Goal: Check status: Check status

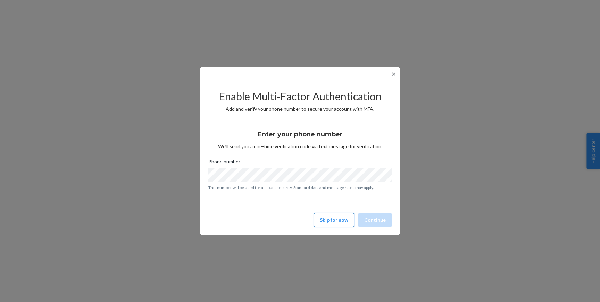
click at [331, 219] on button "Skip for now" at bounding box center [334, 220] width 40 height 14
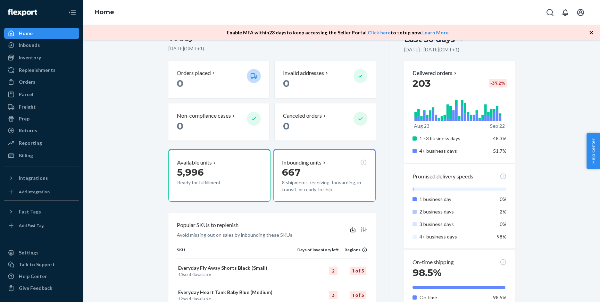
scroll to position [165, 0]
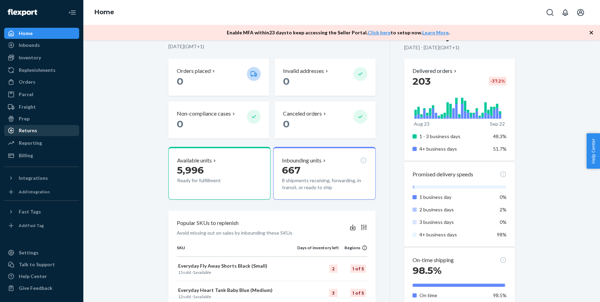
click at [50, 128] on div "Returns" at bounding box center [42, 131] width 74 height 10
click at [34, 133] on div "Returns" at bounding box center [28, 130] width 18 height 7
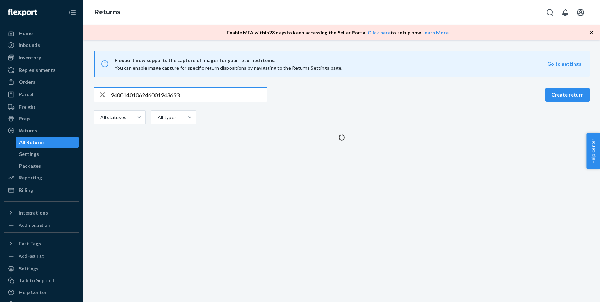
type input "9400140106246001943693"
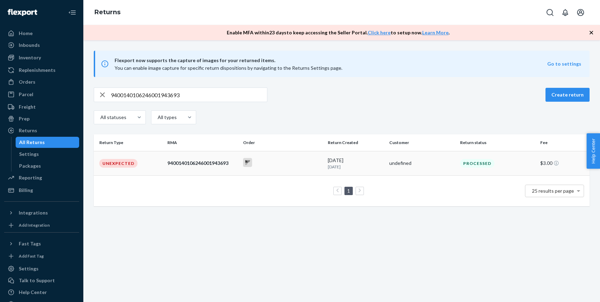
click at [299, 168] on div at bounding box center [283, 163] width 80 height 11
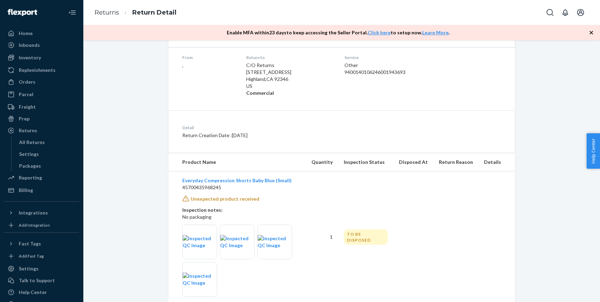
scroll to position [109, 0]
click at [200, 247] on img at bounding box center [200, 242] width 34 height 14
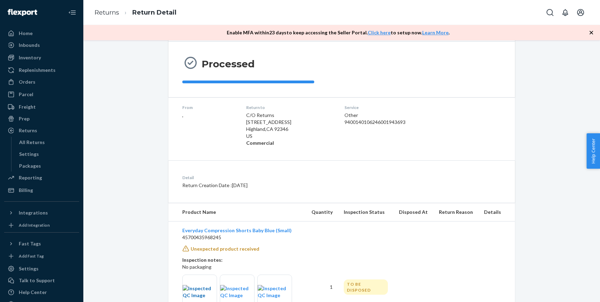
scroll to position [0, 0]
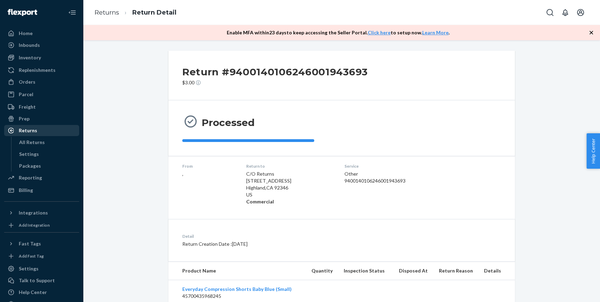
click at [38, 131] on div "Returns" at bounding box center [42, 131] width 74 height 10
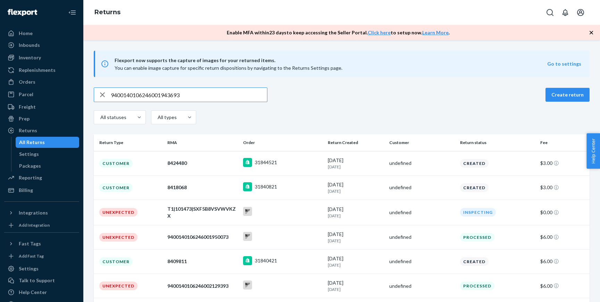
type input "9400140106246001943693"
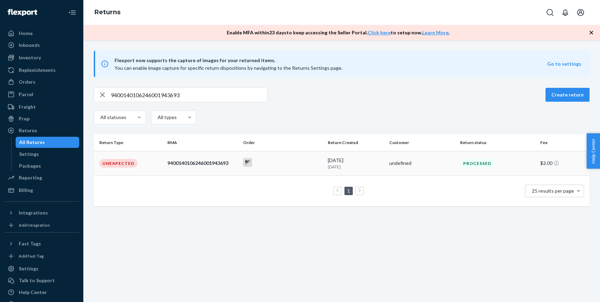
click at [330, 168] on p "[DATE]" at bounding box center [356, 167] width 56 height 6
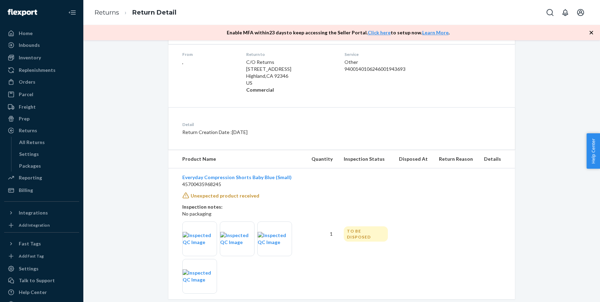
scroll to position [126, 0]
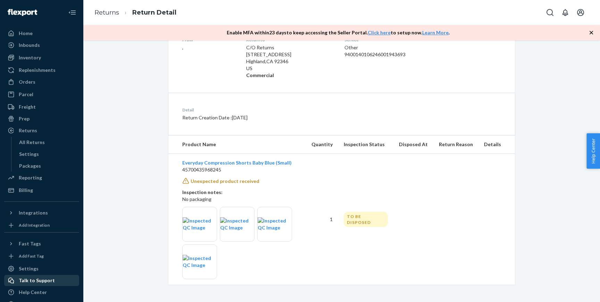
click at [47, 280] on div "Talk to Support" at bounding box center [37, 280] width 36 height 7
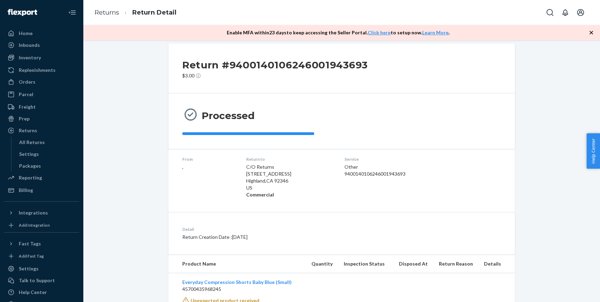
scroll to position [0, 0]
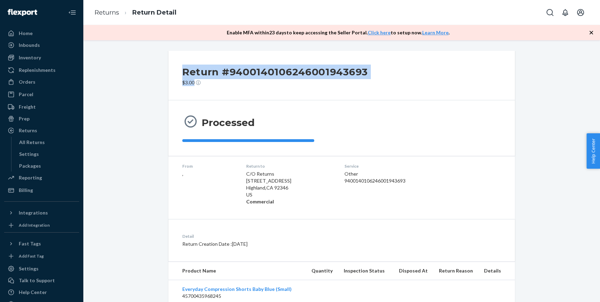
drag, startPoint x: 191, startPoint y: 72, endPoint x: 479, endPoint y: 65, distance: 288.1
click at [479, 65] on div "Return #9400140106246001943693 $3.00" at bounding box center [341, 76] width 347 height 50
copy div "Return #9400140106246001943693 $3.00"
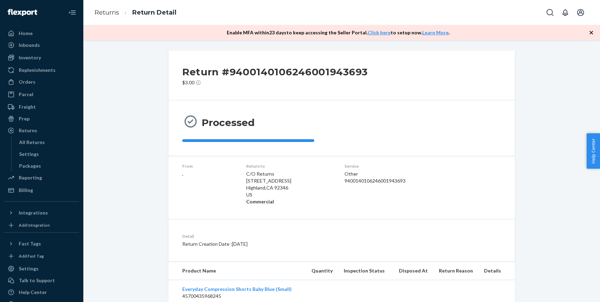
click at [359, 60] on div "Return #9400140106246001943693 $3.00" at bounding box center [341, 76] width 347 height 50
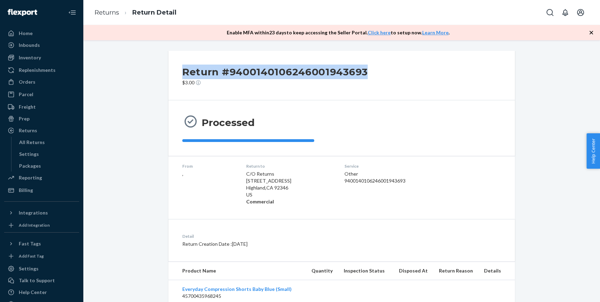
drag, startPoint x: 368, startPoint y: 69, endPoint x: 181, endPoint y: 69, distance: 186.9
click at [181, 69] on div "Return #9400140106246001943693 $3.00" at bounding box center [341, 76] width 347 height 50
copy h2 "Return #9400140106246001943693"
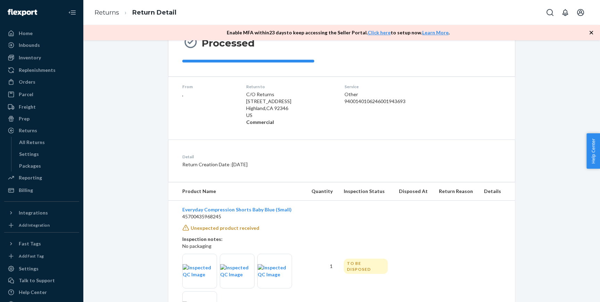
scroll to position [126, 0]
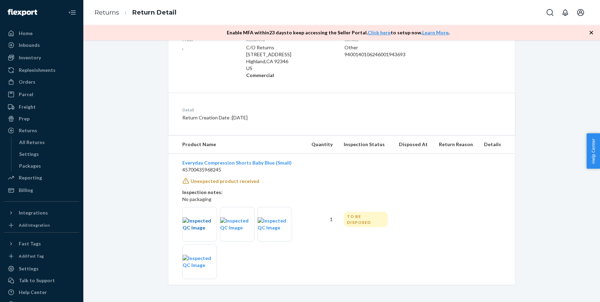
click at [206, 218] on img at bounding box center [200, 224] width 34 height 14
click at [238, 231] on img at bounding box center [237, 224] width 34 height 14
click at [282, 223] on img at bounding box center [275, 224] width 34 height 14
click at [203, 265] on img at bounding box center [200, 262] width 34 height 14
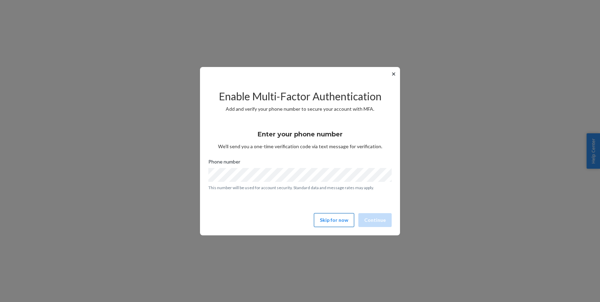
click at [347, 224] on button "Skip for now" at bounding box center [334, 220] width 40 height 14
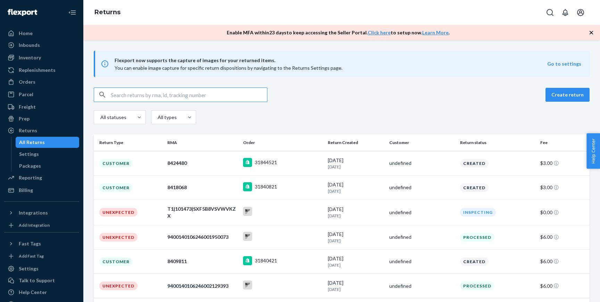
paste input "8296853"
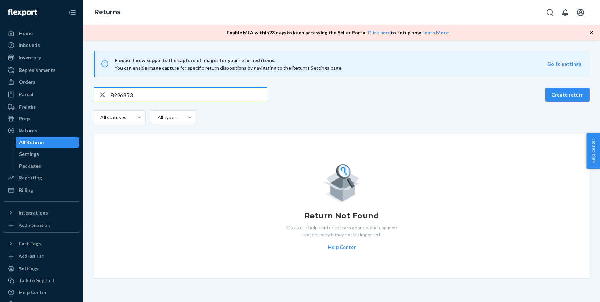
paste input "31833721"
click at [59, 146] on div "All Returns" at bounding box center [47, 143] width 63 height 10
click at [168, 97] on input "31833721" at bounding box center [189, 95] width 156 height 14
paste input "1ZB8R405YW10889319"
drag, startPoint x: 111, startPoint y: 96, endPoint x: 111, endPoint y: 112, distance: 15.6
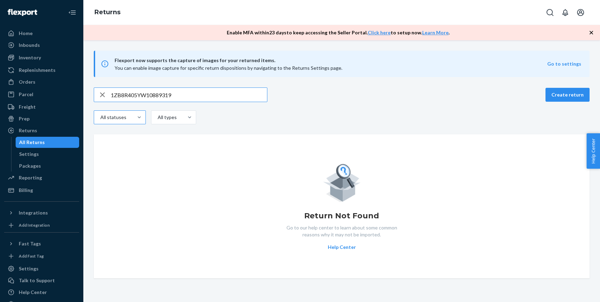
click at [111, 97] on input "1ZB8R405YW10889319" at bounding box center [189, 95] width 156 height 14
click at [188, 96] on input "1ZB8R405YW10889319" at bounding box center [189, 95] width 156 height 14
paste input "8213985"
paste input "9400140106246001950073"
type input "9400140106246001950073"
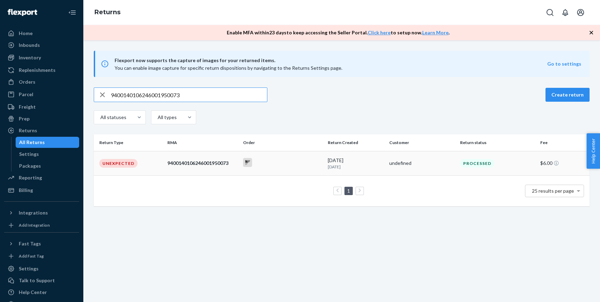
click at [187, 163] on div "9400140106246001950073" at bounding box center [202, 163] width 70 height 7
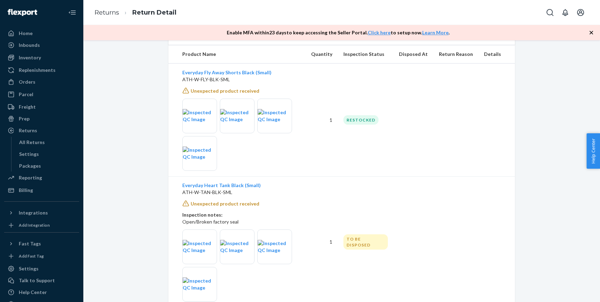
scroll to position [239, 0]
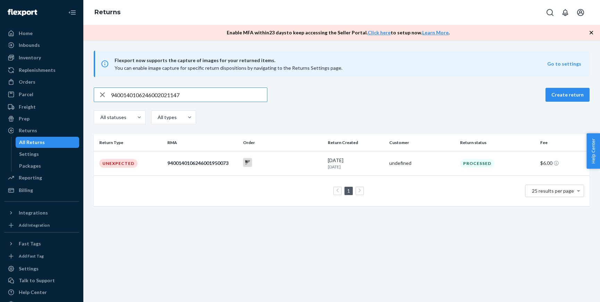
type input "9400140106246002021147"
click at [317, 171] on td at bounding box center [282, 163] width 85 height 24
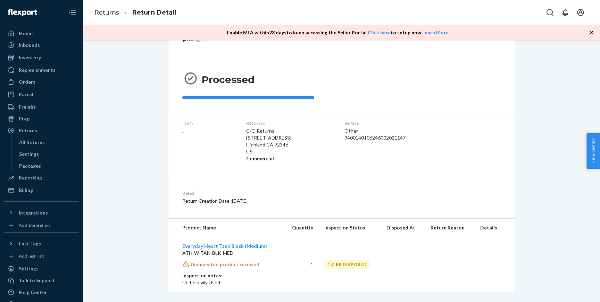
scroll to position [50, 0]
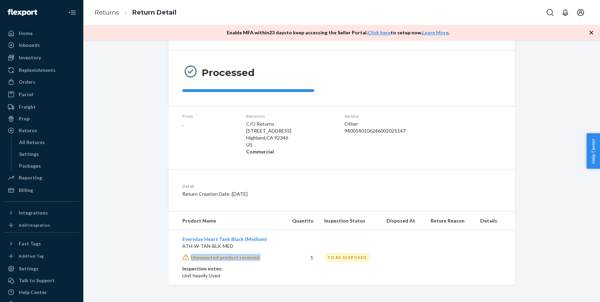
drag, startPoint x: 171, startPoint y: 260, endPoint x: 253, endPoint y: 262, distance: 81.3
click at [253, 262] on td "Everyday Heart Tank Black (Medium) ATH-W-TAN-BLK-MED Unexpected product receive…" at bounding box center [225, 257] width 115 height 55
click at [255, 265] on p "Inspection notes:" at bounding box center [229, 268] width 95 height 7
drag, startPoint x: 222, startPoint y: 279, endPoint x: 172, endPoint y: 278, distance: 49.7
click at [172, 278] on td "Everyday Heart Tank Black (Medium) ATH-W-TAN-BLK-MED Unexpected product receive…" at bounding box center [225, 257] width 115 height 55
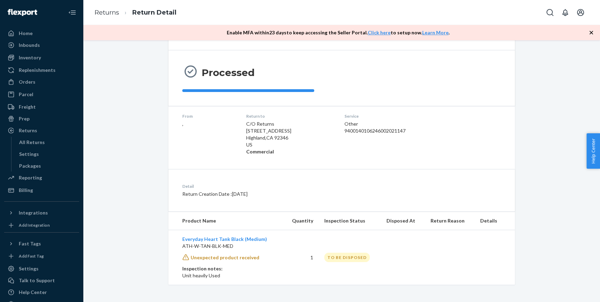
click at [238, 262] on td "Everyday Heart Tank Black (Medium) ATH-W-TAN-BLK-MED Unexpected product receive…" at bounding box center [225, 257] width 115 height 55
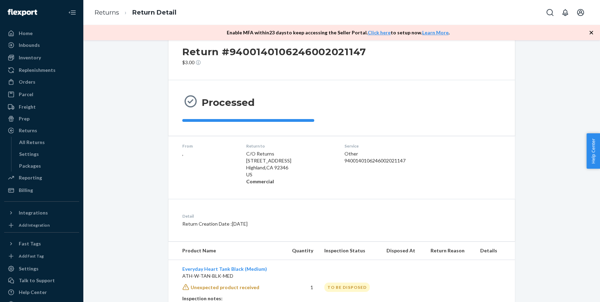
scroll to position [0, 0]
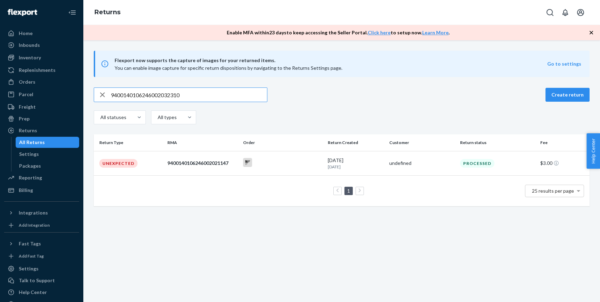
type input "9400140106246002032310"
click at [269, 176] on td "1 25 results per page" at bounding box center [342, 190] width 496 height 31
click at [288, 167] on div at bounding box center [283, 163] width 80 height 11
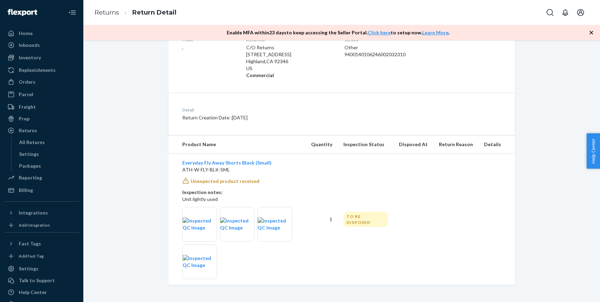
scroll to position [19, 0]
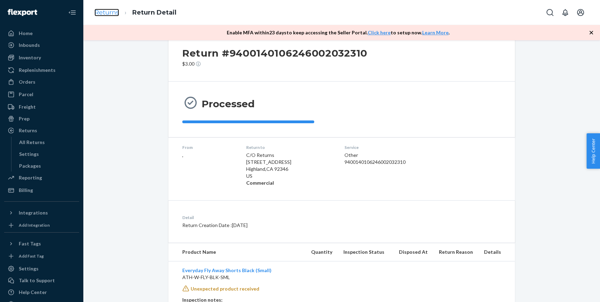
click at [115, 15] on link "Returns" at bounding box center [106, 13] width 25 height 8
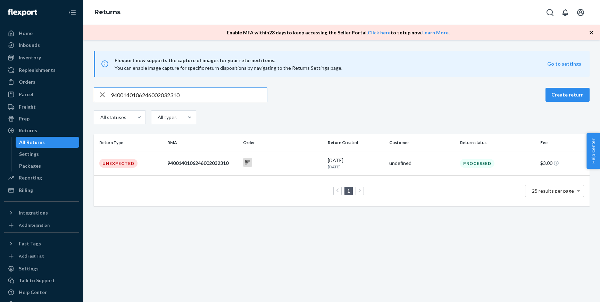
click at [101, 94] on icon "button" at bounding box center [102, 94] width 5 height 5
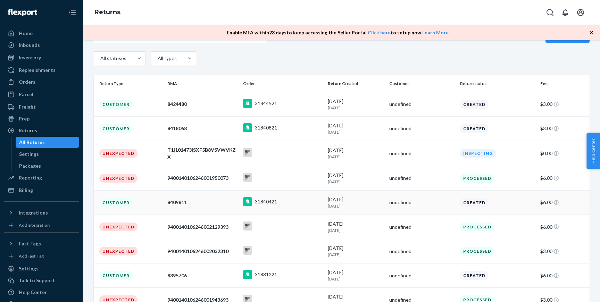
scroll to position [131, 0]
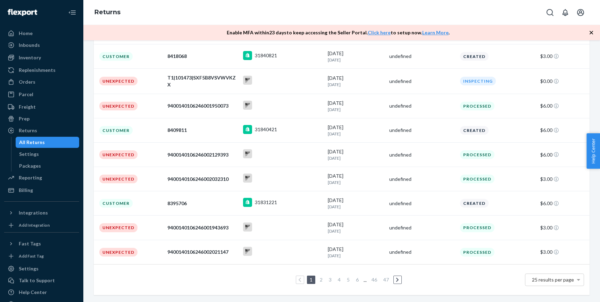
click at [322, 282] on link "2" at bounding box center [322, 280] width 6 height 6
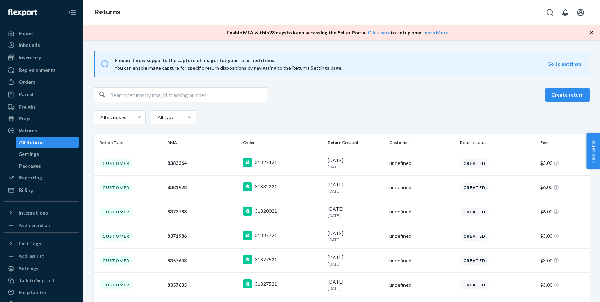
scroll to position [130, 0]
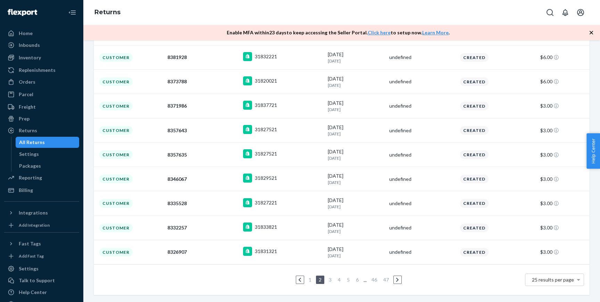
click at [330, 281] on link "3" at bounding box center [331, 280] width 6 height 6
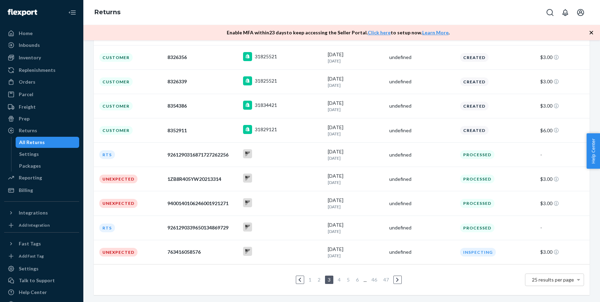
click at [340, 281] on link "4" at bounding box center [340, 280] width 6 height 6
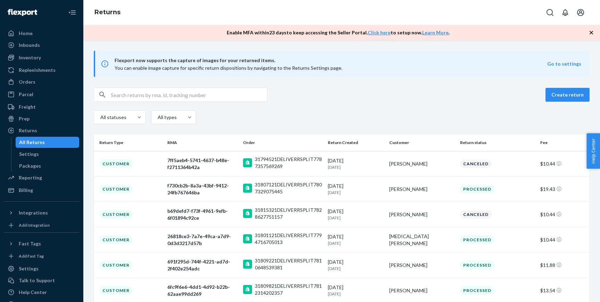
scroll to position [140, 0]
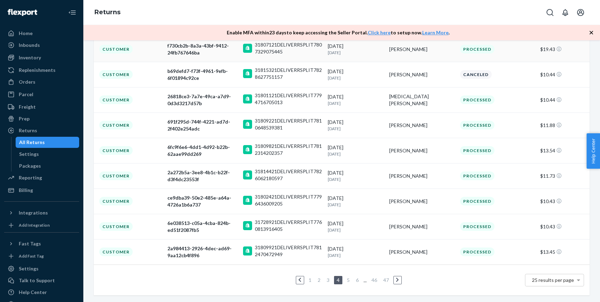
click at [285, 57] on td "31807121DELIVERRSPLIT7807329075445" at bounding box center [282, 48] width 85 height 25
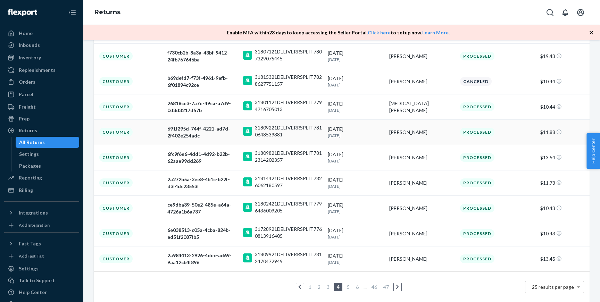
scroll to position [135, 0]
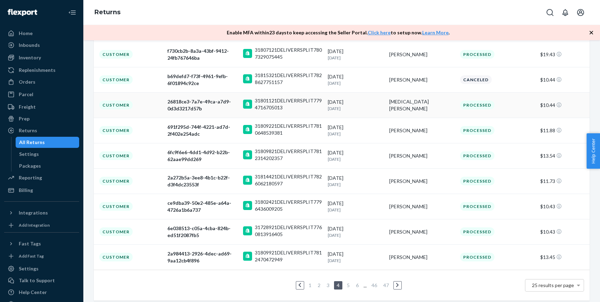
click at [394, 112] on td "[MEDICAL_DATA][PERSON_NAME]" at bounding box center [422, 104] width 71 height 25
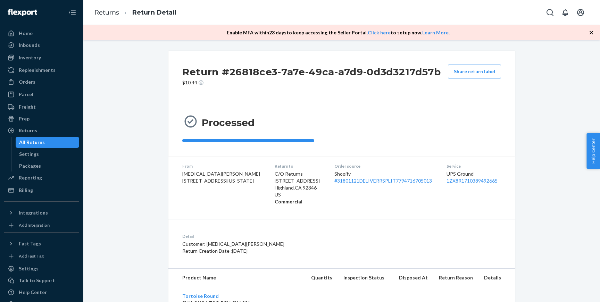
scroll to position [122, 0]
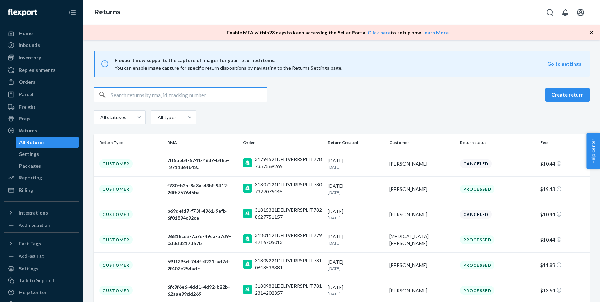
scroll to position [140, 0]
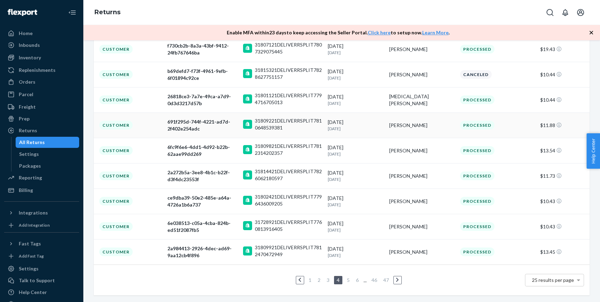
click at [359, 122] on div "[DATE] [DATE]" at bounding box center [356, 125] width 56 height 13
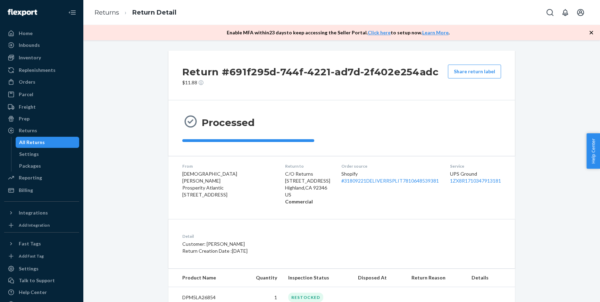
scroll to position [23, 0]
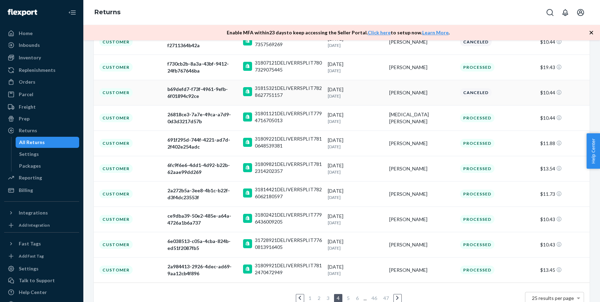
scroll to position [130, 0]
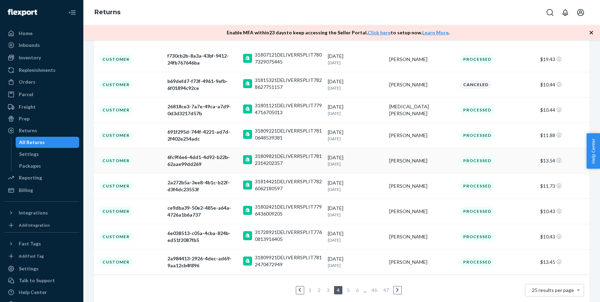
click at [374, 160] on div "[DATE] [DATE]" at bounding box center [356, 160] width 56 height 13
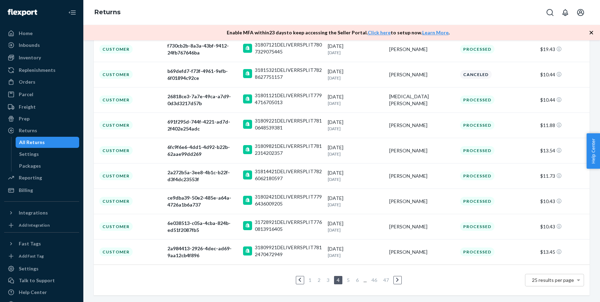
click at [328, 281] on link "3" at bounding box center [329, 280] width 6 height 6
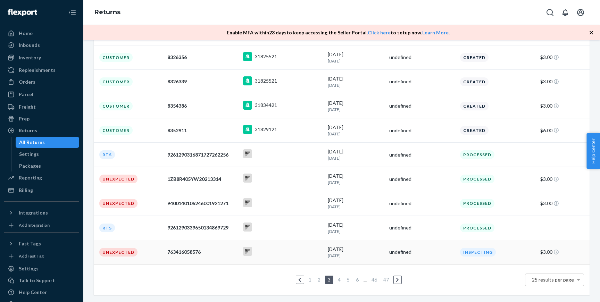
click at [369, 258] on p "[DATE]" at bounding box center [356, 256] width 56 height 6
click at [430, 203] on div "undefined" at bounding box center [421, 203] width 65 height 7
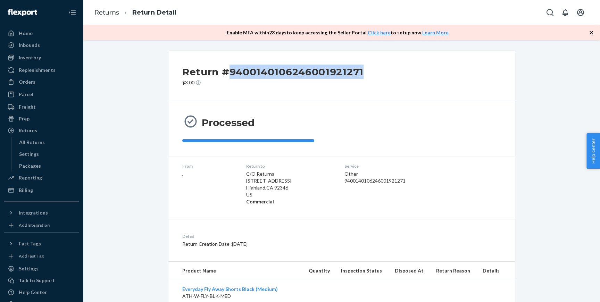
drag, startPoint x: 230, startPoint y: 72, endPoint x: 400, endPoint y: 74, distance: 170.2
click at [400, 74] on div "Return #9400140106246001921271 $3.00" at bounding box center [341, 76] width 347 height 50
copy h2 "9400140106246001921271"
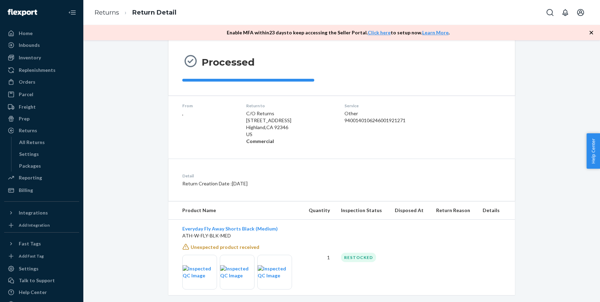
scroll to position [71, 0]
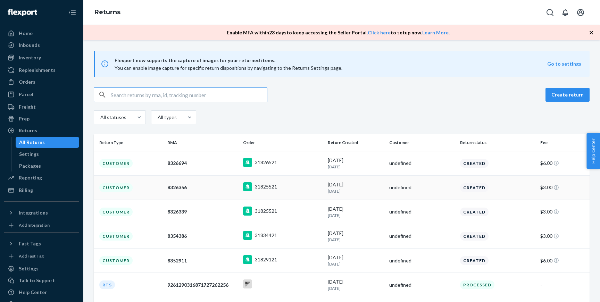
scroll to position [130, 0]
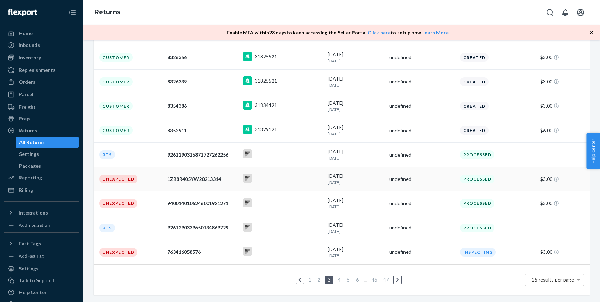
click at [382, 179] on div "[DATE] [DATE]" at bounding box center [356, 179] width 56 height 13
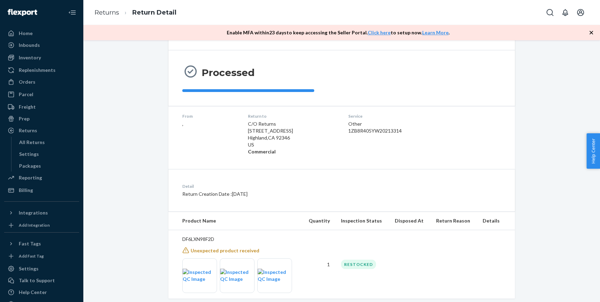
scroll to position [64, 0]
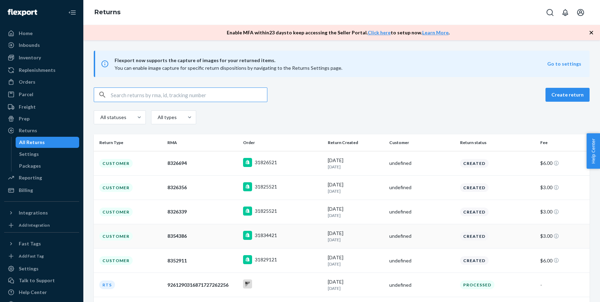
scroll to position [130, 0]
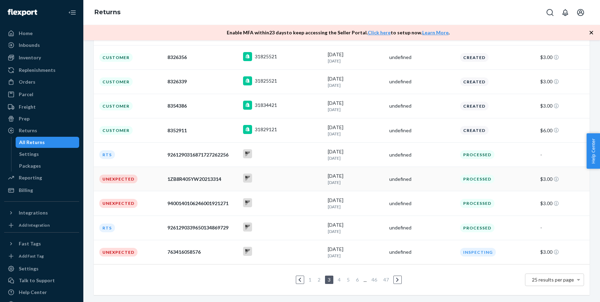
click at [378, 184] on p "[DATE]" at bounding box center [356, 183] width 56 height 6
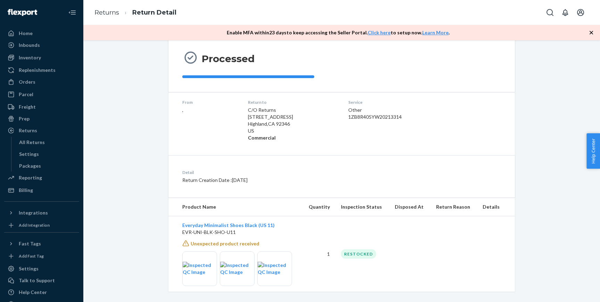
scroll to position [71, 0]
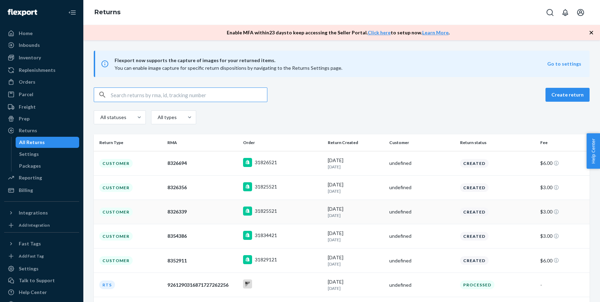
scroll to position [130, 0]
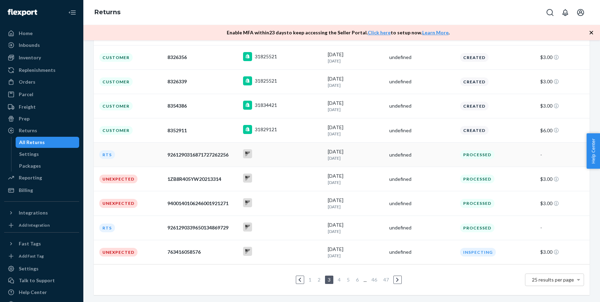
click at [412, 153] on div "undefined" at bounding box center [421, 154] width 65 height 7
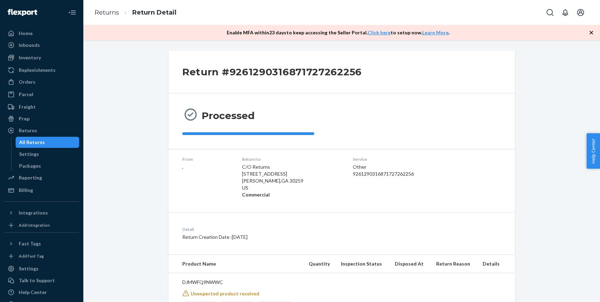
scroll to position [57, 0]
